Goal: Task Accomplishment & Management: Manage account settings

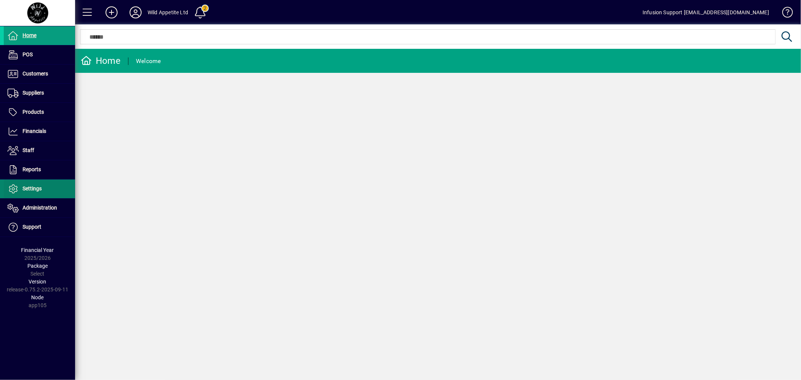
click at [38, 186] on span "Settings" at bounding box center [32, 189] width 19 height 6
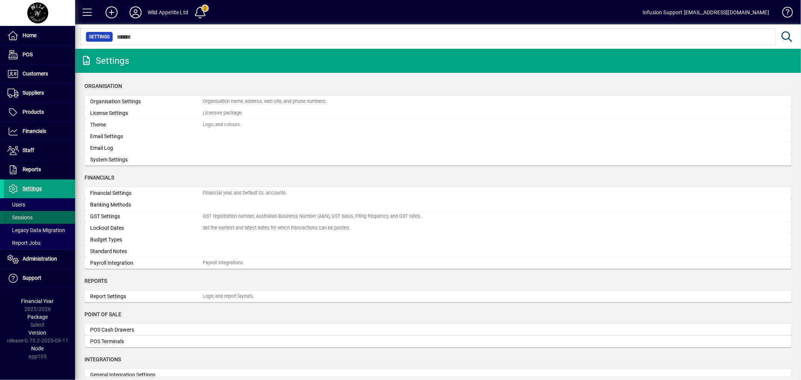
click at [34, 216] on span at bounding box center [39, 218] width 71 height 18
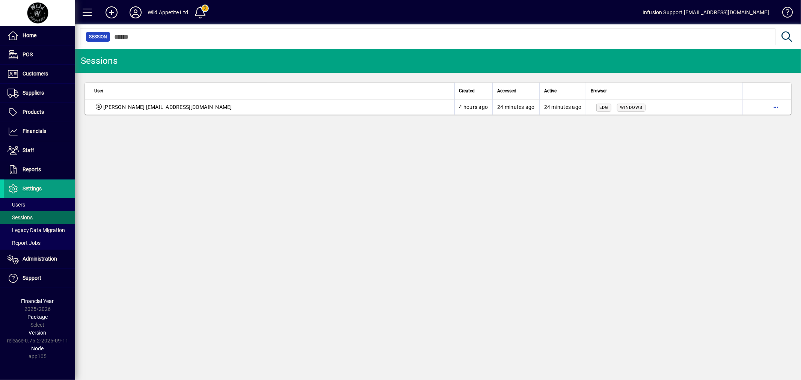
drag, startPoint x: 343, startPoint y: 189, endPoint x: 319, endPoint y: 166, distance: 33.0
click at [343, 186] on div "Sessions User Created Accessed Active Browser [PERSON_NAME] [EMAIL_ADDRESS][DOM…" at bounding box center [438, 214] width 726 height 331
click at [29, 206] on span at bounding box center [39, 205] width 71 height 18
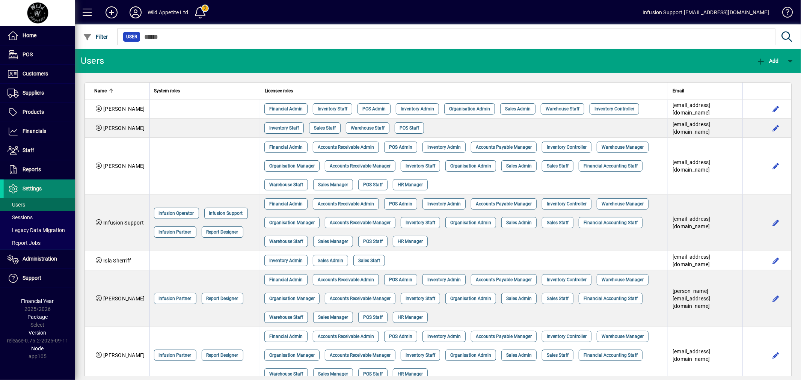
click at [32, 192] on span "Settings" at bounding box center [23, 188] width 38 height 9
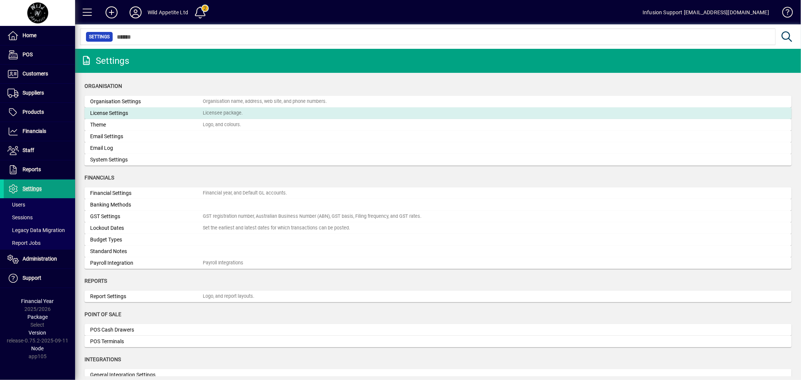
click at [115, 107] on mat-card "License Settings Licensee package." at bounding box center [438, 113] width 707 height 12
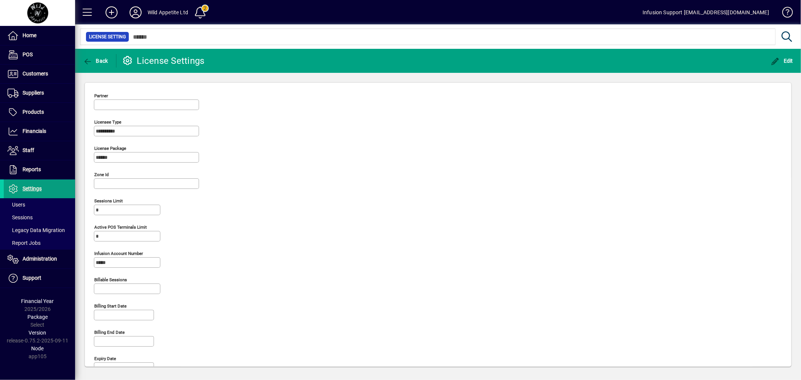
type input "*******"
type input "**********"
click at [96, 62] on span "Back" at bounding box center [95, 61] width 25 height 6
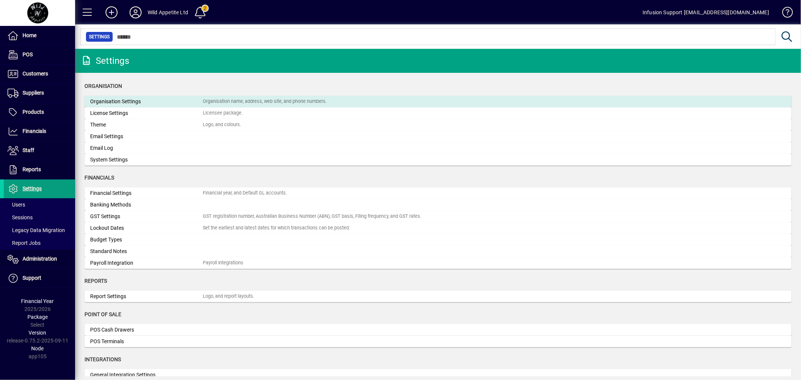
click at [153, 104] on div "Organisation Settings" at bounding box center [146, 102] width 113 height 8
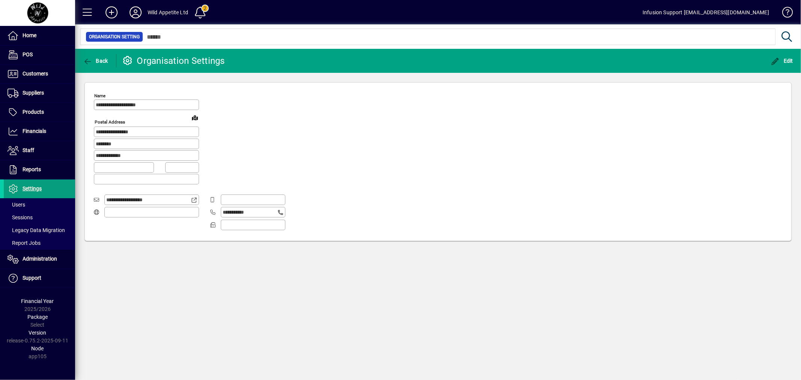
type input "**********"
click at [39, 215] on span at bounding box center [39, 218] width 71 height 18
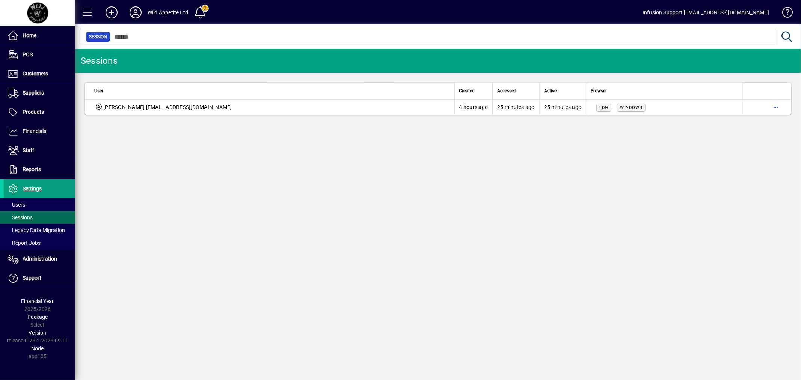
drag, startPoint x: 253, startPoint y: 176, endPoint x: 258, endPoint y: 40, distance: 136.1
click at [256, 171] on div "Sessions User Created Accessed Active Browser [PERSON_NAME] [EMAIL_ADDRESS][DOM…" at bounding box center [438, 214] width 726 height 331
drag, startPoint x: 583, startPoint y: 186, endPoint x: 790, endPoint y: 136, distance: 212.8
click at [697, 159] on div "Sessions User Created Accessed Active Browser [PERSON_NAME] [EMAIL_ADDRESS][DOM…" at bounding box center [438, 214] width 726 height 331
click at [778, 107] on span "button" at bounding box center [776, 107] width 18 height 18
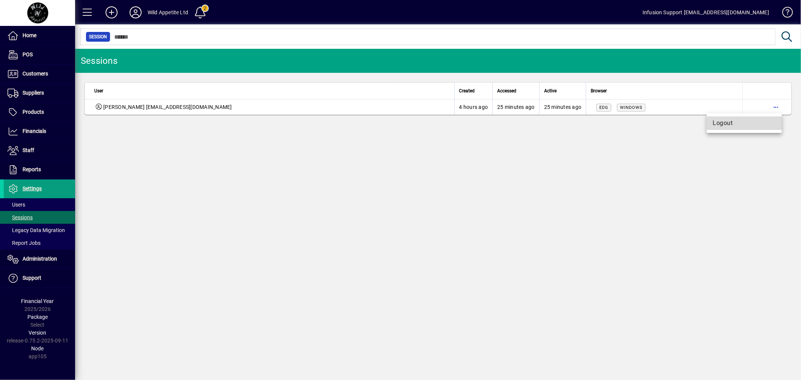
click at [745, 124] on span "Logout" at bounding box center [744, 123] width 63 height 9
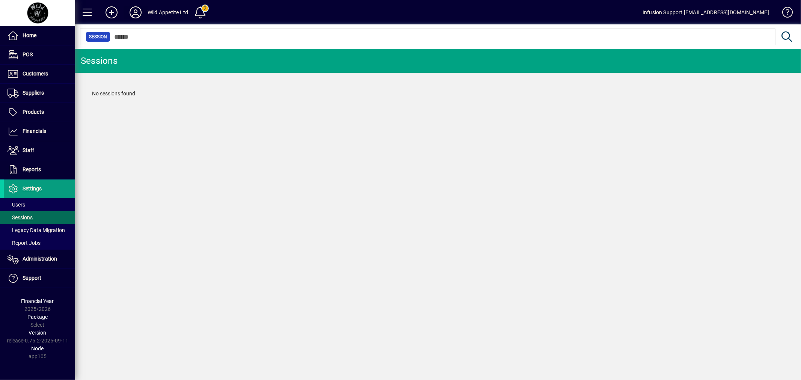
click at [138, 10] on icon at bounding box center [135, 12] width 15 height 12
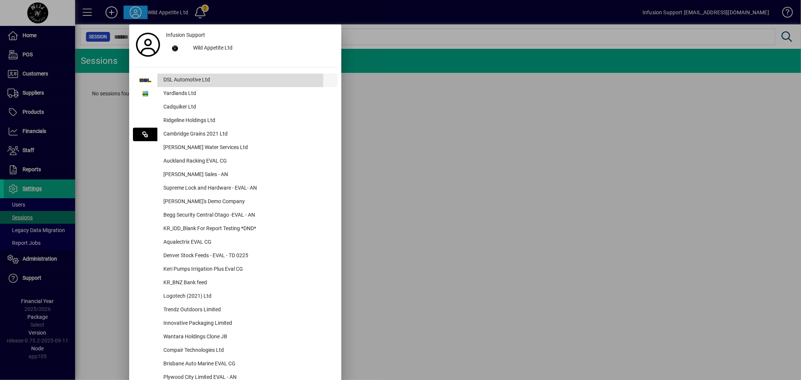
click at [167, 78] on div "DSL Automotive Ltd" at bounding box center [247, 81] width 180 height 14
